Goal: Task Accomplishment & Management: Use online tool/utility

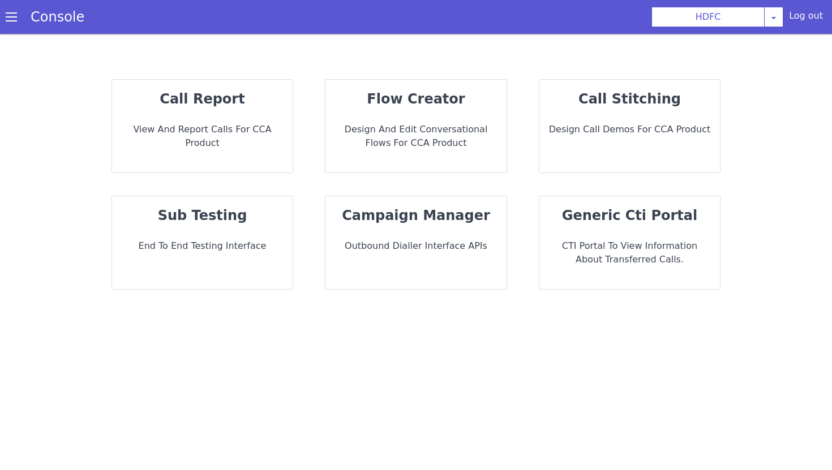
click at [423, 114] on div "flow creator Design and Edit Conversational flows for CCA Product" at bounding box center [415, 126] width 181 height 93
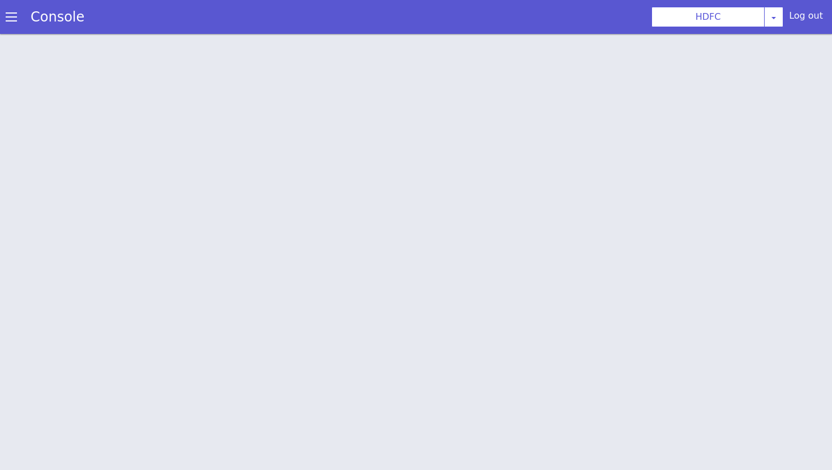
scroll to position [3, 0]
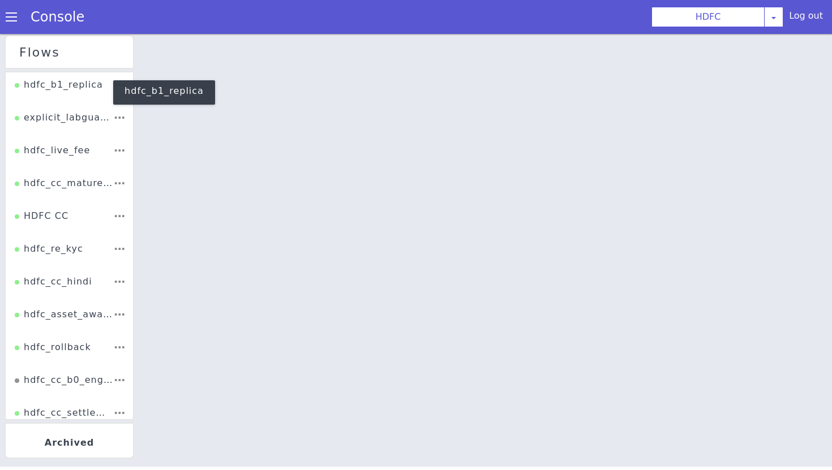
click at [62, 86] on div "hdfc_b1_replica" at bounding box center [59, 88] width 88 height 21
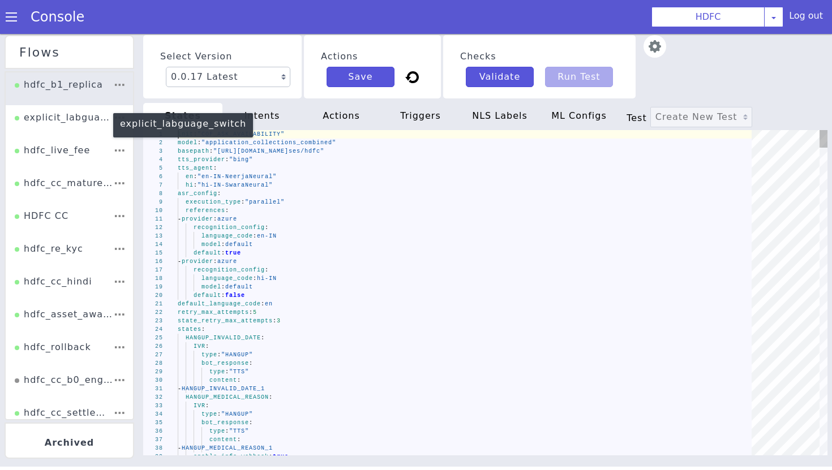
scroll to position [0, 39]
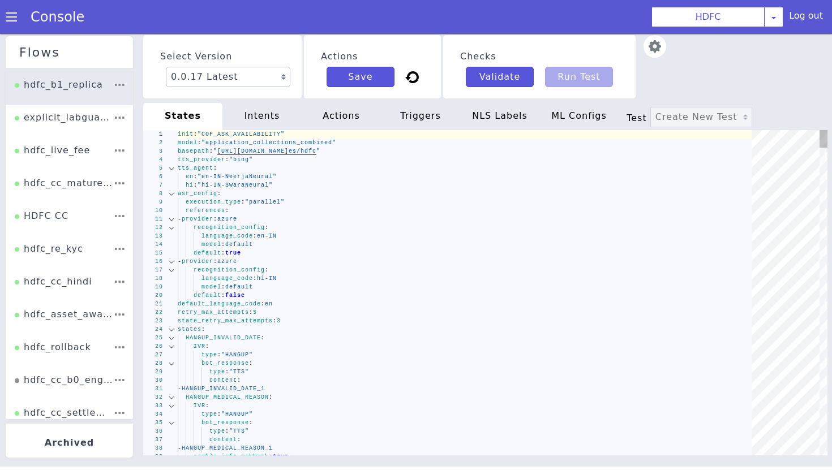
click at [159, 140] on div "3" at bounding box center [159, 136] width 20 height 10
